Goal: Navigation & Orientation: Find specific page/section

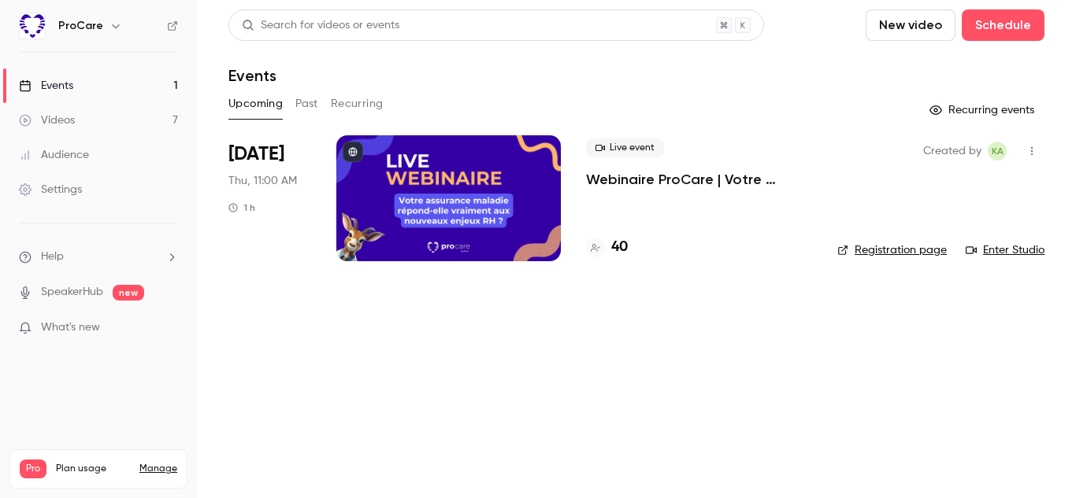
click at [473, 227] on div at bounding box center [448, 198] width 224 height 126
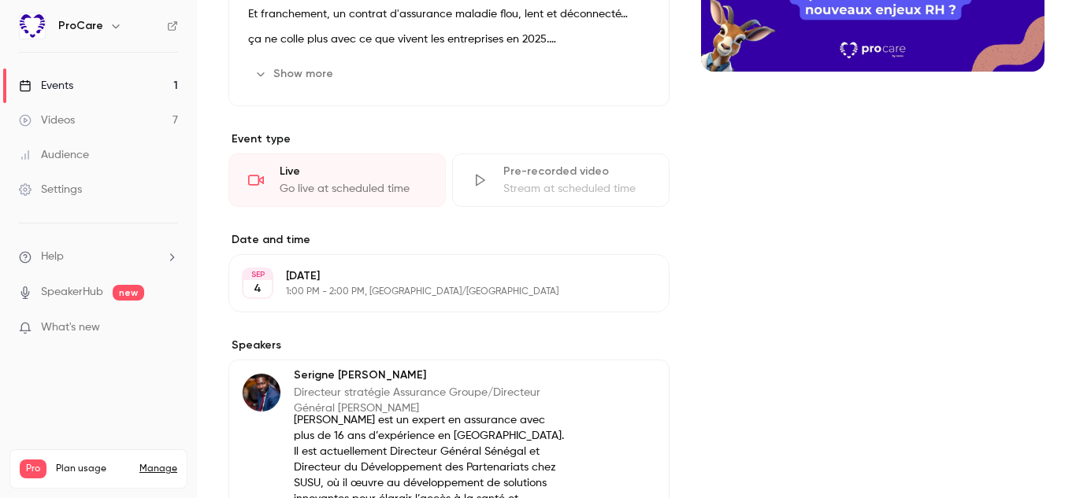
scroll to position [276, 0]
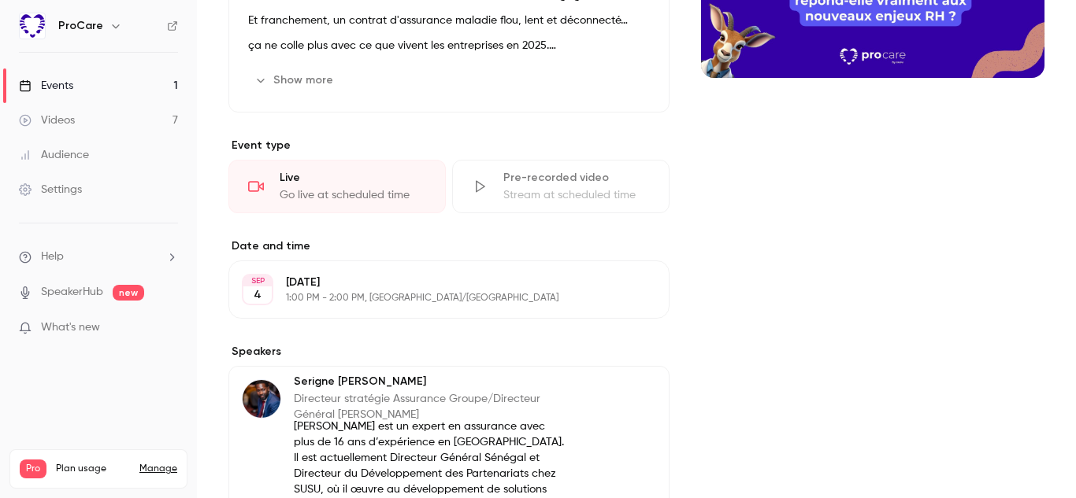
click at [376, 291] on div "[DATE] 1:00 PM - 2:00 PM, [GEOGRAPHIC_DATA]/[GEOGRAPHIC_DATA]" at bounding box center [436, 290] width 300 height 30
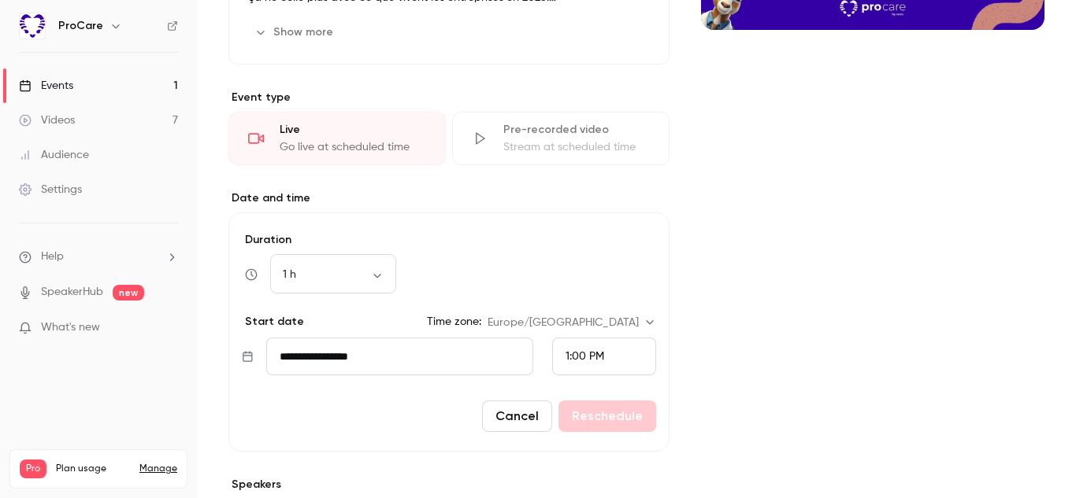
scroll to position [0, 0]
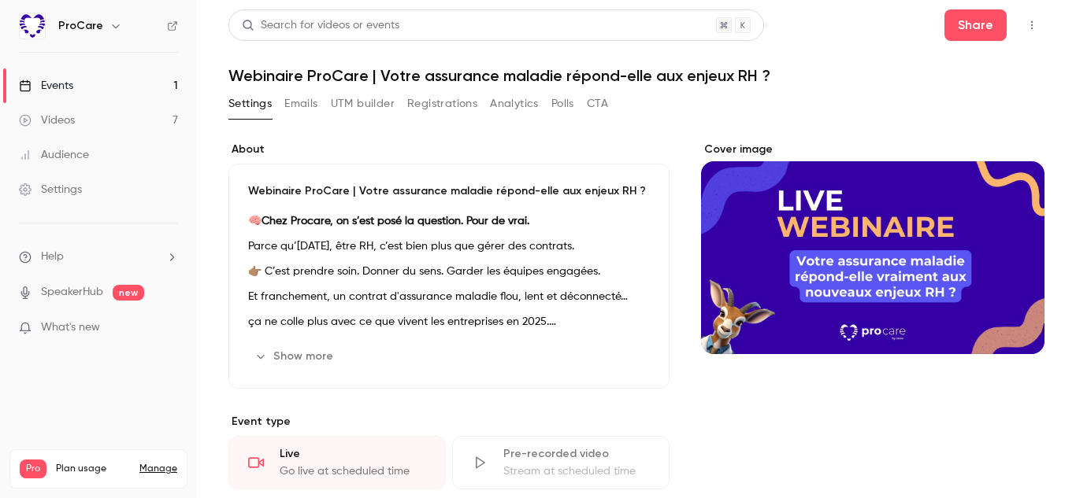
click at [127, 91] on link "Events 1" at bounding box center [98, 86] width 197 height 35
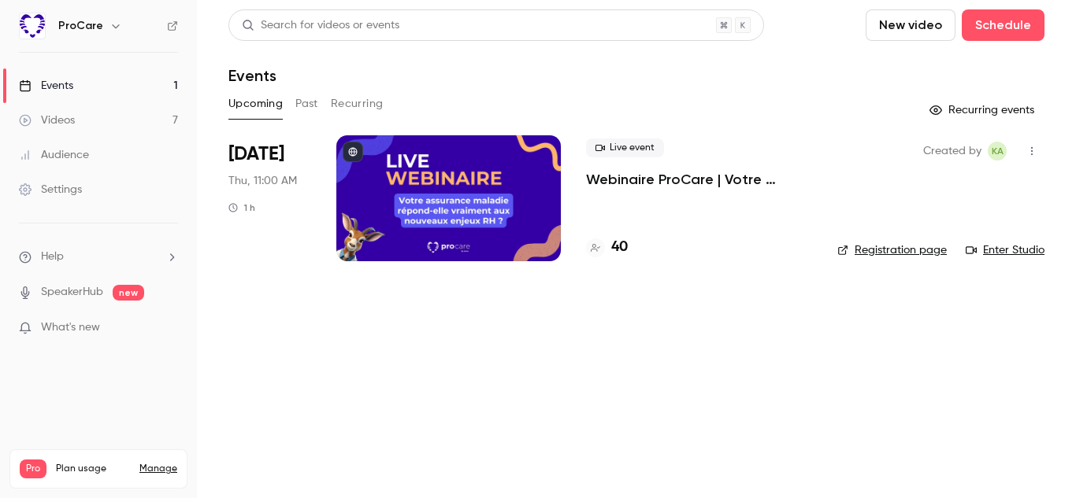
click at [1000, 250] on link "Enter Studio" at bounding box center [1004, 251] width 79 height 16
